Goal: Find contact information: Find contact information

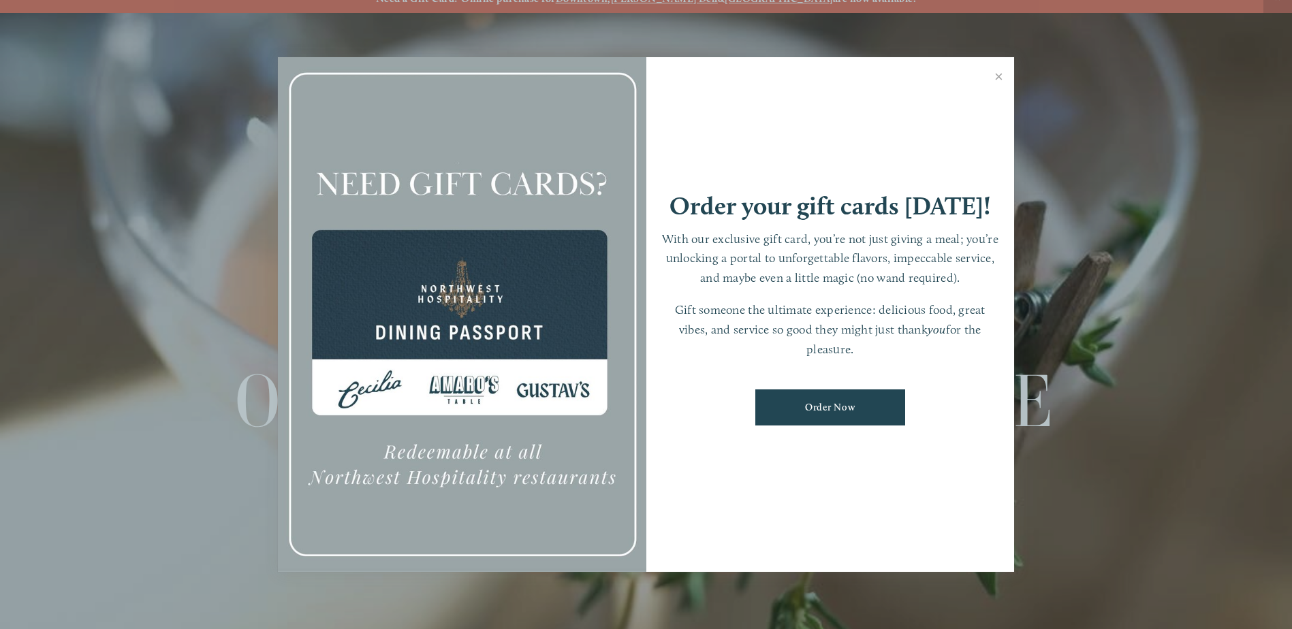
scroll to position [29, 0]
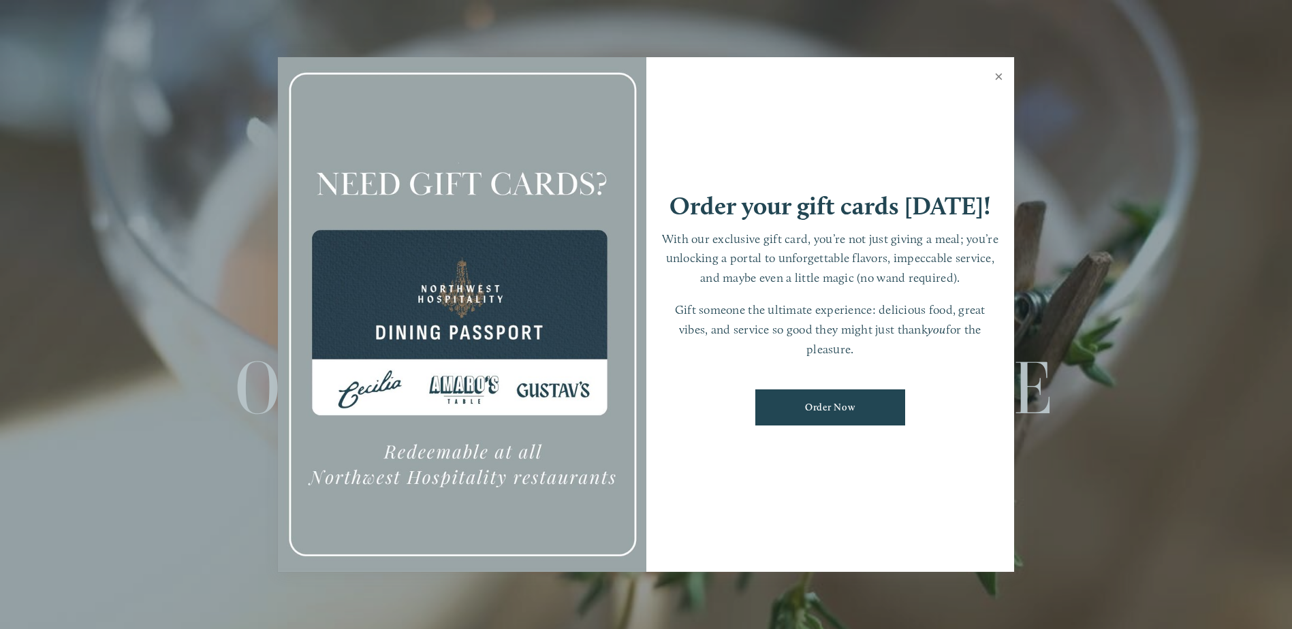
click at [997, 74] on link "Close" at bounding box center [999, 78] width 27 height 38
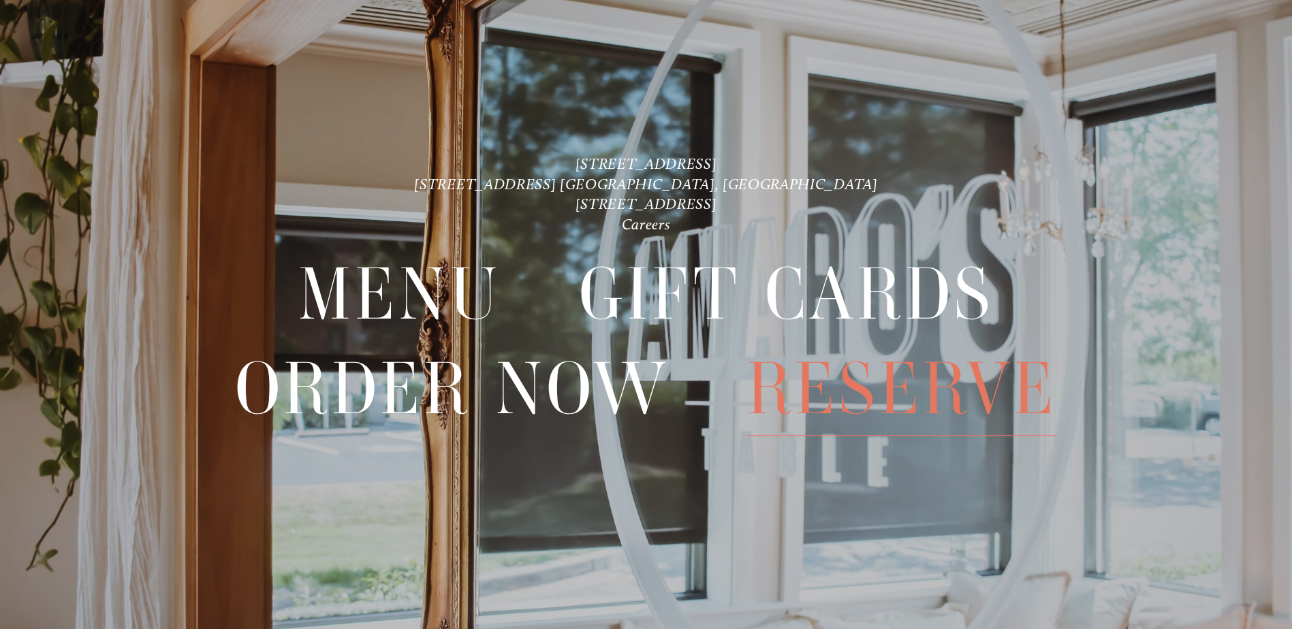
click at [858, 398] on span "Reserve" at bounding box center [902, 389] width 310 height 93
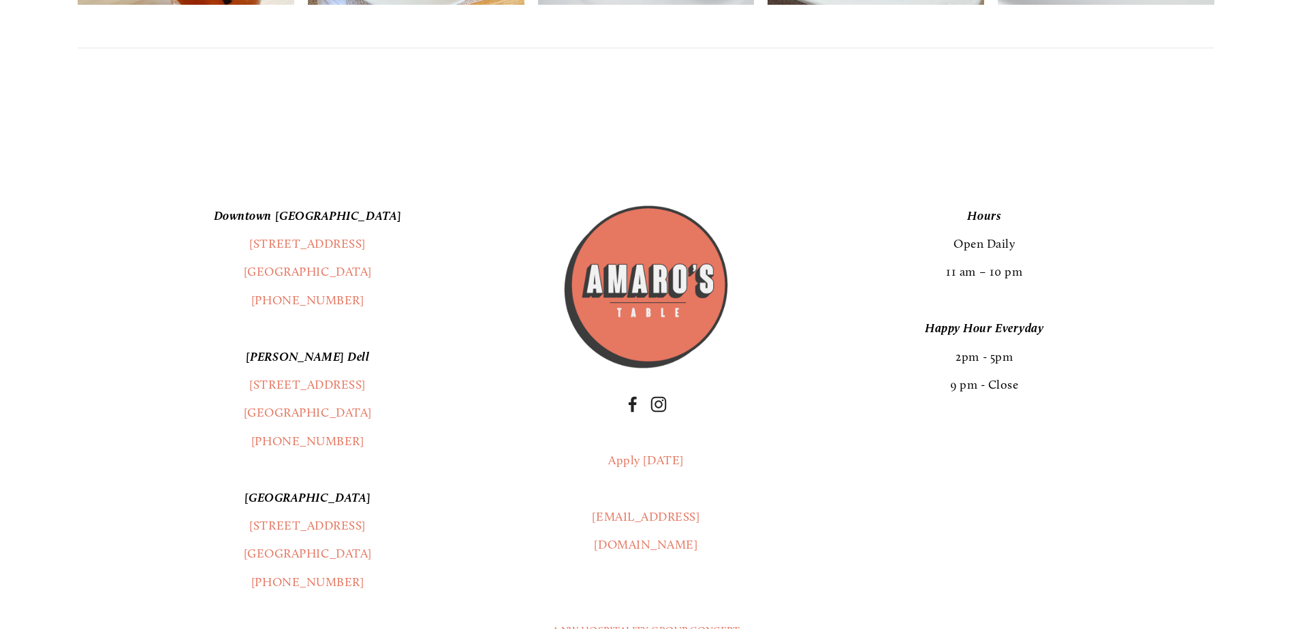
scroll to position [1771, 0]
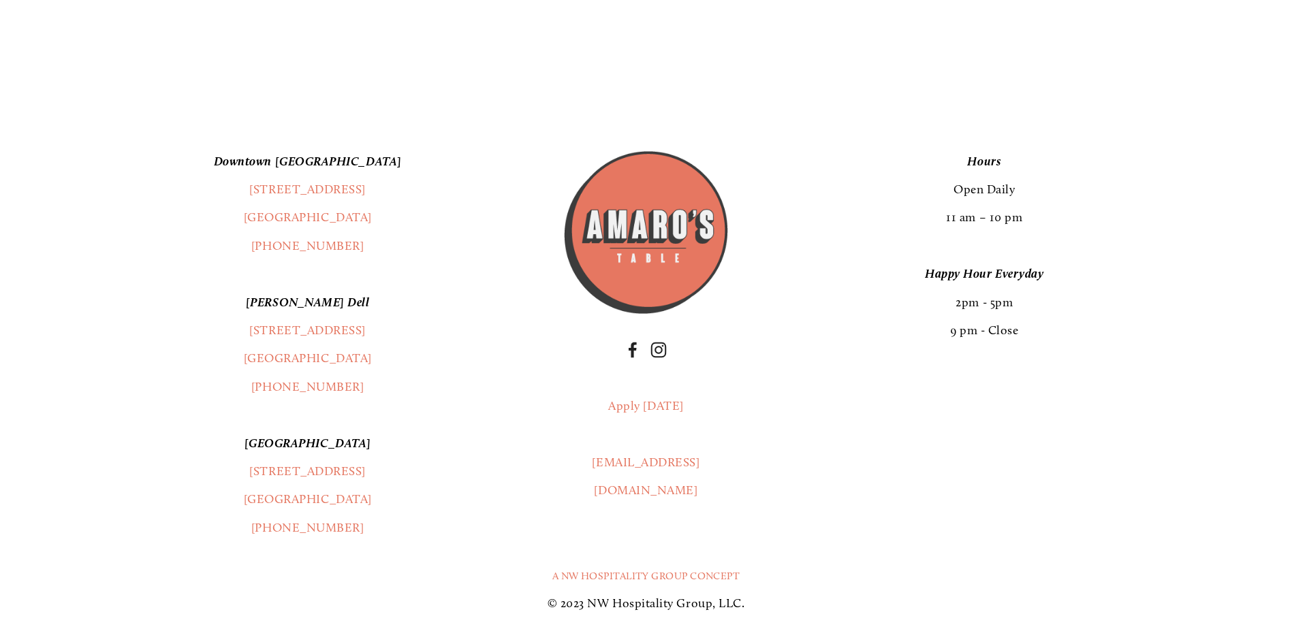
click at [709, 449] on p "[EMAIL_ADDRESS][DOMAIN_NAME]" at bounding box center [646, 477] width 170 height 57
click at [648, 455] on link "[EMAIL_ADDRESS][DOMAIN_NAME]" at bounding box center [646, 476] width 108 height 43
click at [900, 390] on div "[GEOGRAPHIC_DATA] [STREET_ADDRESS] (360) 718-2942 [PERSON_NAME] Dell [STREET_AD…" at bounding box center [646, 345] width 1160 height 395
drag, startPoint x: 712, startPoint y: 417, endPoint x: 582, endPoint y: 424, distance: 129.6
click at [582, 449] on p "[EMAIL_ADDRESS][DOMAIN_NAME]" at bounding box center [646, 477] width 170 height 57
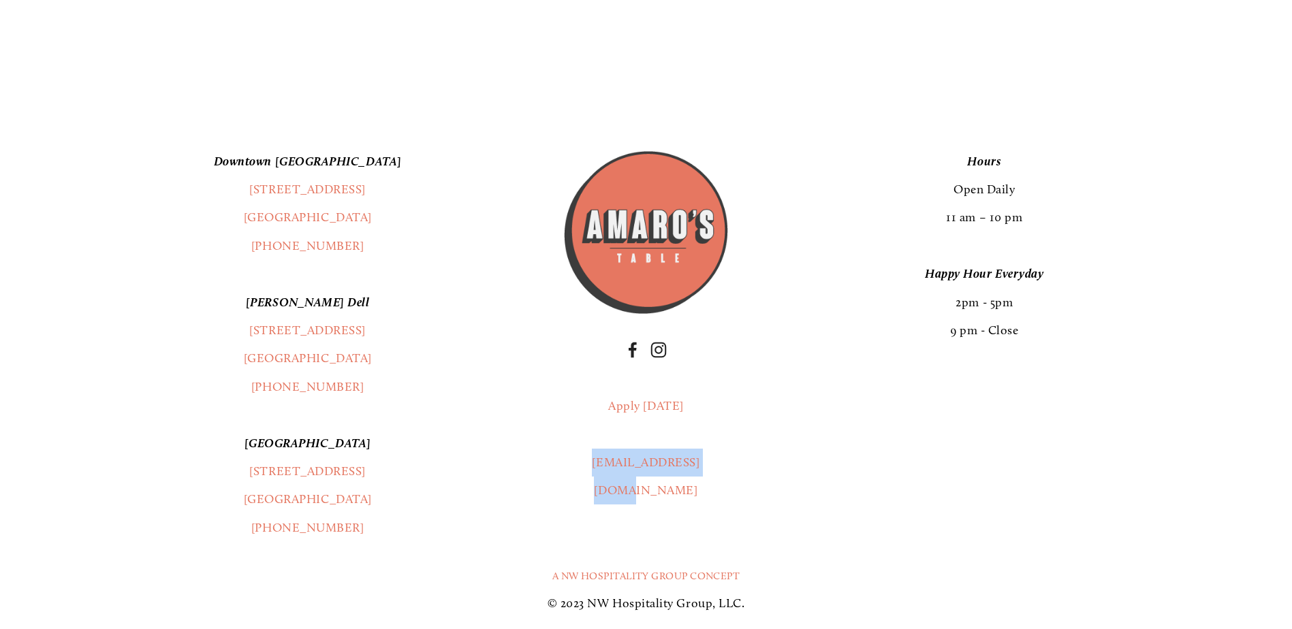
click at [748, 415] on div "[GEOGRAPHIC_DATA] [STREET_ADDRESS] (360) 718-2942 [PERSON_NAME] Dell [STREET_AD…" at bounding box center [646, 345] width 1160 height 395
drag, startPoint x: 711, startPoint y: 418, endPoint x: 584, endPoint y: 421, distance: 126.7
click at [584, 449] on p "[EMAIL_ADDRESS][DOMAIN_NAME]" at bounding box center [646, 477] width 170 height 57
copy link "[EMAIL_ADDRESS][DOMAIN_NAME]"
